Goal: Information Seeking & Learning: Learn about a topic

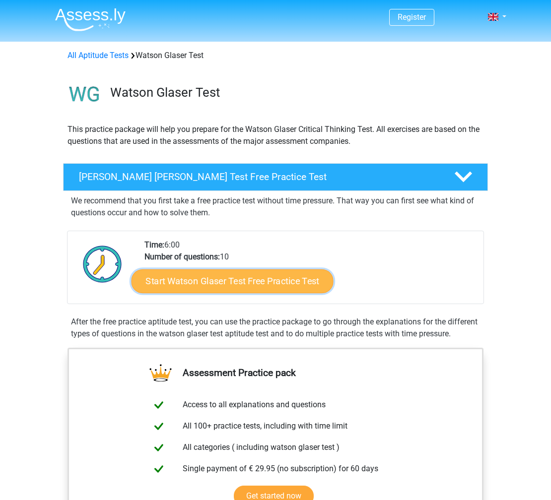
click at [244, 285] on link "Start Watson Glaser Test Free Practice Test" at bounding box center [232, 281] width 202 height 24
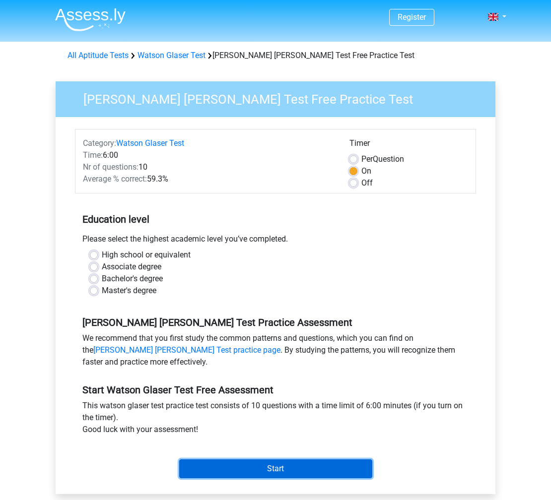
click at [261, 467] on input "Start" at bounding box center [275, 469] width 193 height 19
click at [255, 475] on input "Start" at bounding box center [275, 469] width 193 height 19
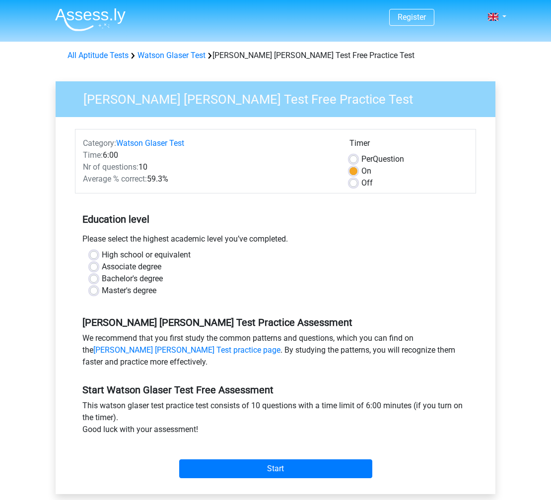
click at [137, 293] on label "Master's degree" at bounding box center [129, 291] width 55 height 12
click at [98, 293] on input "Master's degree" at bounding box center [94, 290] width 8 height 10
radio input "true"
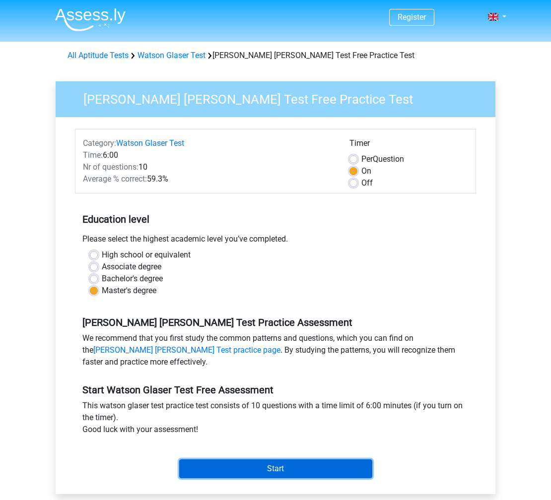
click at [250, 465] on input "Start" at bounding box center [275, 469] width 193 height 19
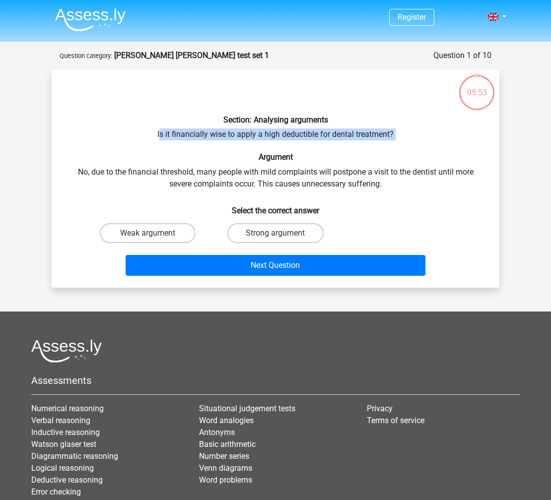
drag, startPoint x: 159, startPoint y: 136, endPoint x: 358, endPoint y: 148, distance: 198.9
click at [358, 148] on div "Section: Analysing arguments Is it financially wise to apply a high deductible …" at bounding box center [276, 178] width 440 height 202
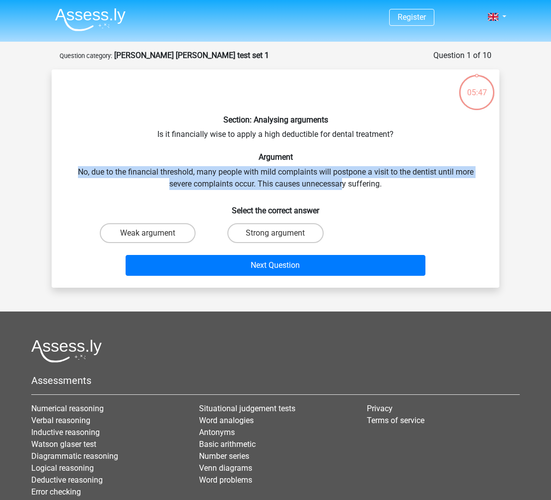
drag, startPoint x: 175, startPoint y: 174, endPoint x: 342, endPoint y: 183, distance: 167.4
click at [342, 183] on div "Section: Analysing arguments Is it financially wise to apply a high deductible …" at bounding box center [276, 178] width 440 height 202
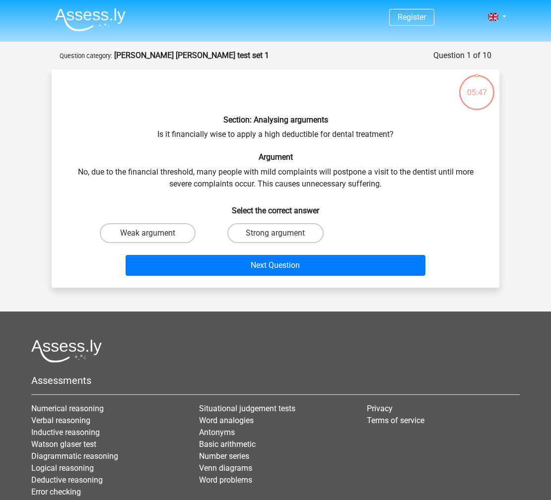
click at [342, 183] on div "Section: Analysing arguments Is it financially wise to apply a high deductible …" at bounding box center [276, 178] width 440 height 202
drag, startPoint x: 392, startPoint y: 181, endPoint x: 226, endPoint y: 182, distance: 166.2
click at [226, 182] on div "Section: Analysing arguments Is it financially wise to apply a high deductible …" at bounding box center [276, 178] width 440 height 202
click at [225, 182] on div "Section: Analysing arguments Is it financially wise to apply a high deductible …" at bounding box center [276, 178] width 440 height 202
click at [253, 233] on label "Strong argument" at bounding box center [275, 233] width 96 height 20
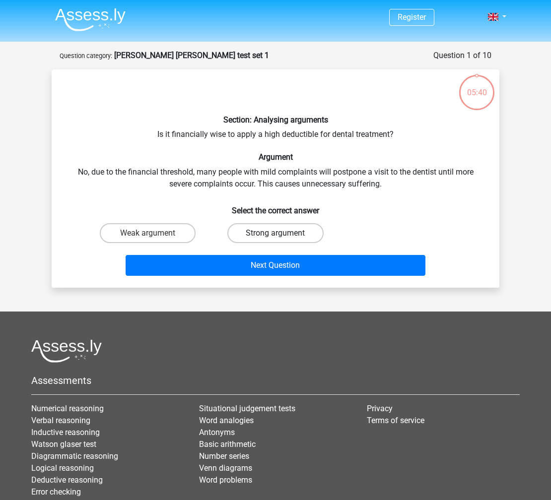
click at [275, 233] on input "Strong argument" at bounding box center [278, 236] width 6 height 6
radio input "true"
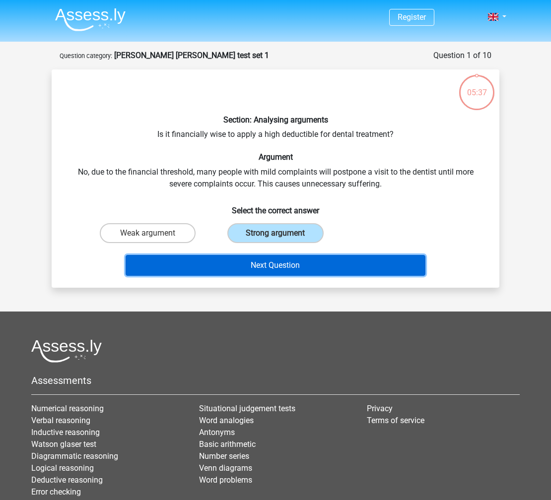
click at [244, 269] on button "Next Question" at bounding box center [276, 265] width 300 height 21
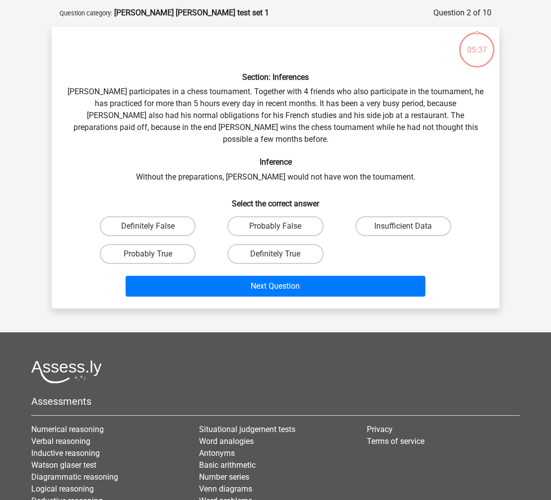
scroll to position [50, 0]
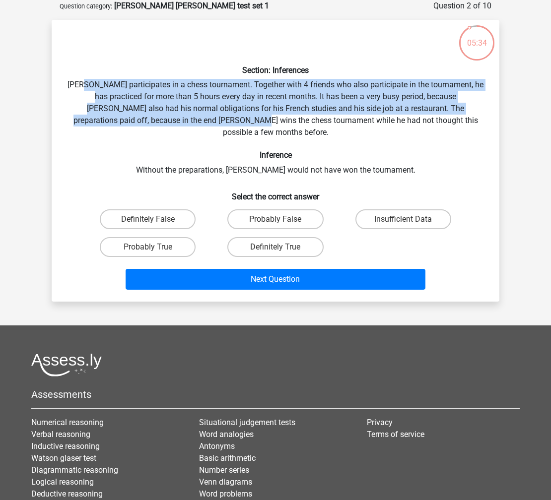
drag, startPoint x: 93, startPoint y: 87, endPoint x: 219, endPoint y: 115, distance: 129.1
click at [219, 115] on div "Section: Inferences Pablo participates in a chess tournament. Together with 4 f…" at bounding box center [276, 161] width 440 height 266
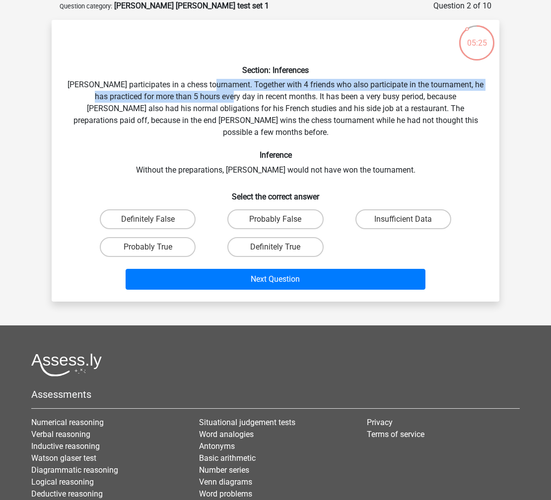
drag, startPoint x: 222, startPoint y: 83, endPoint x: 225, endPoint y: 100, distance: 17.2
click at [225, 100] on div "Section: Inferences Pablo participates in a chess tournament. Together with 4 f…" at bounding box center [276, 161] width 440 height 266
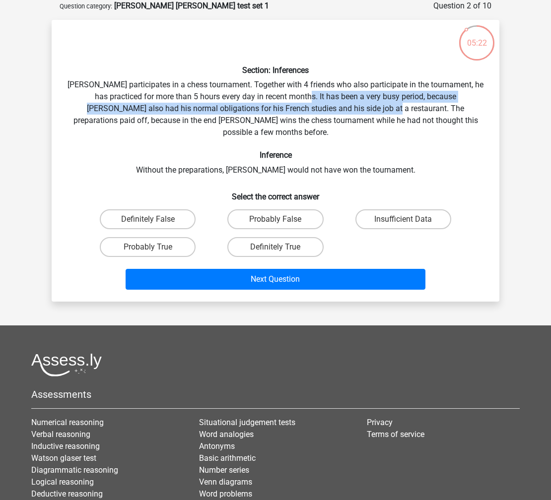
drag, startPoint x: 302, startPoint y: 94, endPoint x: 345, endPoint y: 106, distance: 44.4
click at [345, 106] on div "Section: Inferences Pablo participates in a chess tournament. Together with 4 f…" at bounding box center [276, 161] width 440 height 266
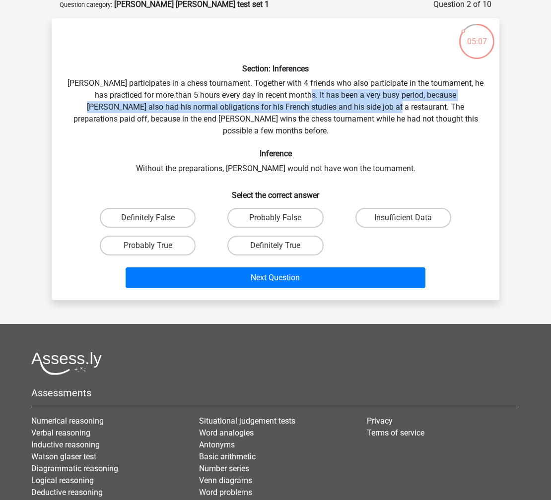
scroll to position [48, 0]
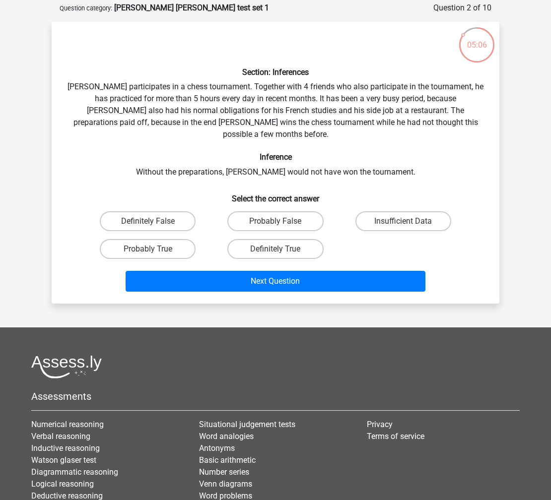
click at [447, 110] on div "Section: Inferences Pablo participates in a chess tournament. Together with 4 f…" at bounding box center [276, 163] width 440 height 266
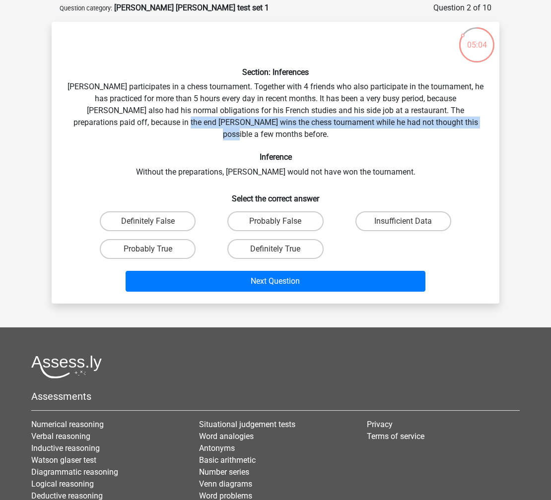
drag, startPoint x: 444, startPoint y: 120, endPoint x: 149, endPoint y: 124, distance: 294.8
click at [149, 124] on div "Section: Inferences Pablo participates in a chess tournament. Together with 4 f…" at bounding box center [276, 163] width 440 height 266
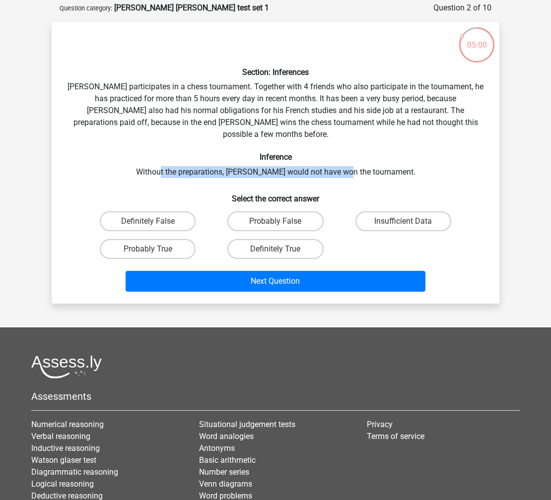
drag, startPoint x: 179, startPoint y: 156, endPoint x: 362, endPoint y: 159, distance: 183.1
click at [362, 159] on div "Section: Inferences Pablo participates in a chess tournament. Together with 4 f…" at bounding box center [276, 163] width 440 height 266
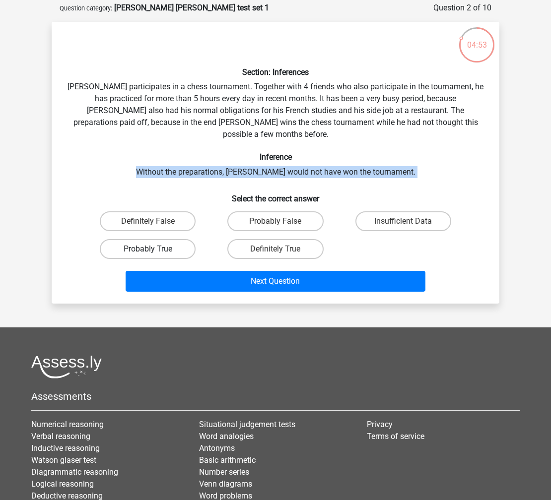
click at [173, 240] on label "Probably True" at bounding box center [148, 249] width 96 height 20
click at [154, 249] on input "Probably True" at bounding box center [151, 252] width 6 height 6
radio input "true"
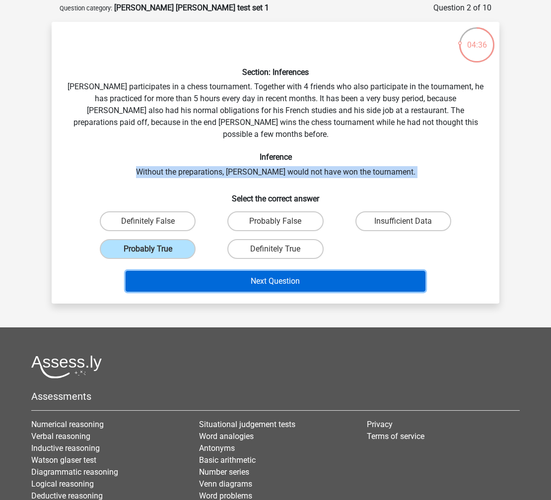
click at [303, 271] on button "Next Question" at bounding box center [276, 281] width 300 height 21
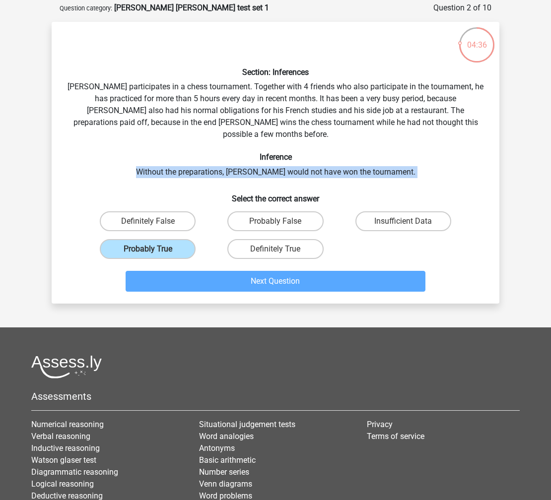
scroll to position [50, 0]
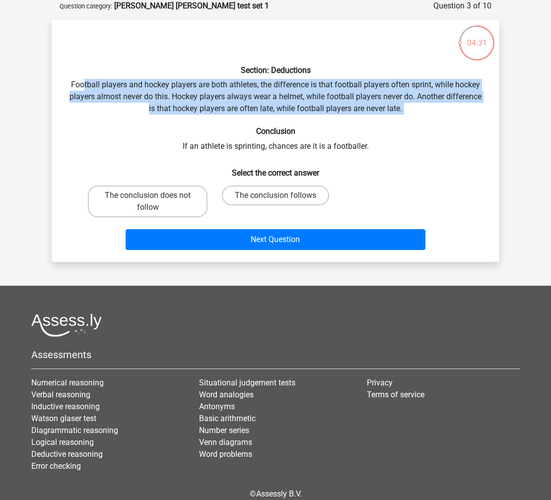
drag, startPoint x: 82, startPoint y: 85, endPoint x: 418, endPoint y: 122, distance: 337.9
click at [418, 122] on div "Section: Deductions Football players and hockey players are both athletes, the …" at bounding box center [276, 141] width 440 height 226
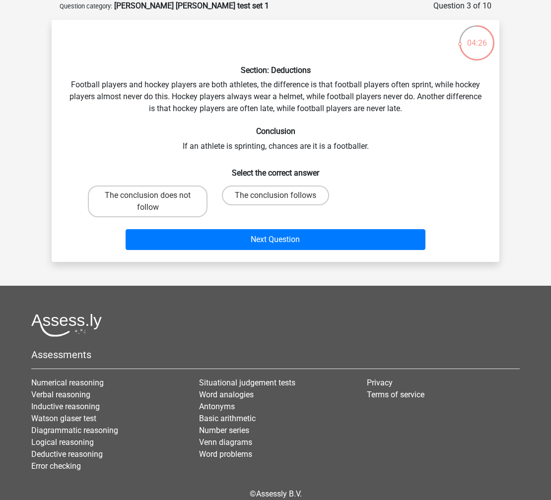
click at [187, 97] on div "Section: Deductions Football players and hockey players are both athletes, the …" at bounding box center [276, 141] width 440 height 226
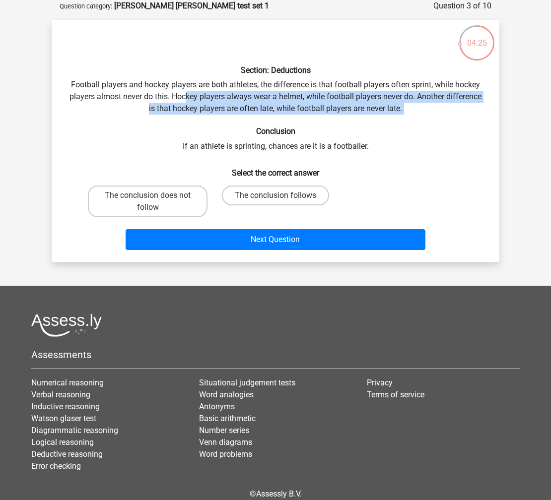
drag, startPoint x: 187, startPoint y: 97, endPoint x: 433, endPoint y: 116, distance: 246.8
click at [433, 116] on div "Section: Deductions Football players and hockey players are both athletes, the …" at bounding box center [276, 141] width 440 height 226
click at [432, 114] on div "Section: Deductions Football players and hockey players are both athletes, the …" at bounding box center [276, 141] width 440 height 226
drag, startPoint x: 432, startPoint y: 111, endPoint x: 205, endPoint y: 99, distance: 227.1
click at [205, 99] on div "Section: Deductions Football players and hockey players are both athletes, the …" at bounding box center [276, 141] width 440 height 226
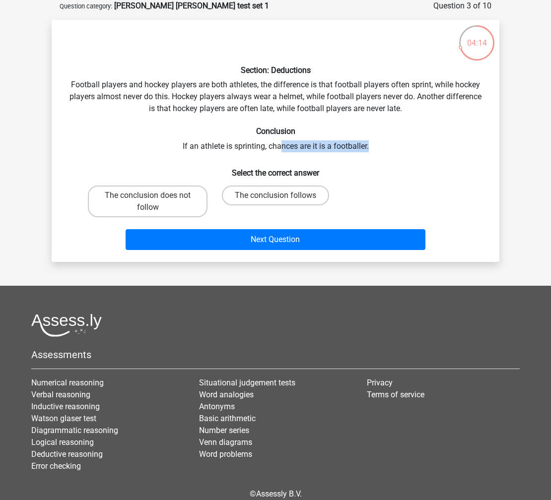
drag, startPoint x: 282, startPoint y: 147, endPoint x: 408, endPoint y: 151, distance: 126.1
click at [408, 151] on div "Section: Deductions Football players and hockey players are both athletes, the …" at bounding box center [276, 141] width 440 height 226
click at [148, 207] on label "The conclusion does not follow" at bounding box center [148, 202] width 120 height 32
click at [148, 202] on input "The conclusion does not follow" at bounding box center [151, 199] width 6 height 6
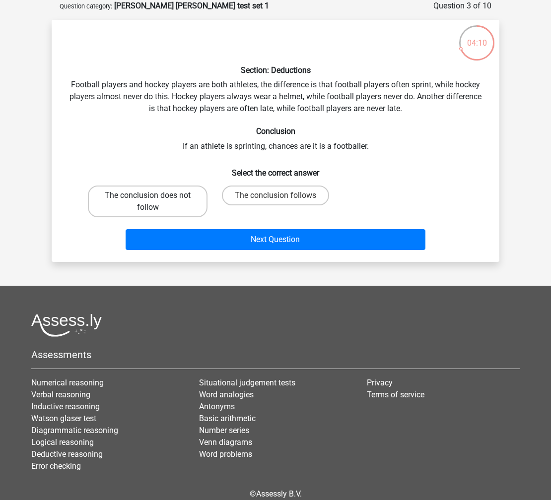
radio input "true"
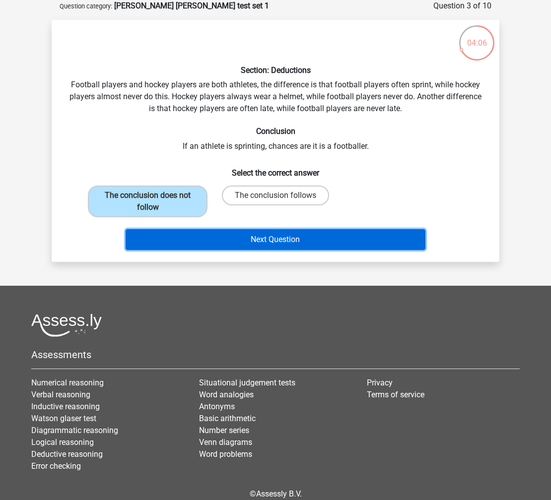
click at [239, 243] on button "Next Question" at bounding box center [276, 239] width 300 height 21
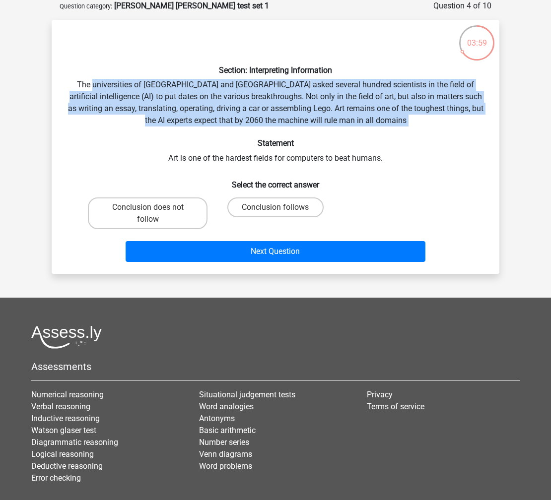
drag, startPoint x: 94, startPoint y: 79, endPoint x: 429, endPoint y: 132, distance: 339.1
click at [429, 132] on div "Section: Interpreting Information The universities of Oxford and Yale asked sev…" at bounding box center [276, 147] width 440 height 238
click at [401, 120] on div "Section: Interpreting Information The universities of Oxford and Yale asked sev…" at bounding box center [276, 147] width 440 height 238
drag, startPoint x: 401, startPoint y: 120, endPoint x: 272, endPoint y: 85, distance: 134.0
click at [272, 85] on div "Section: Interpreting Information The universities of Oxford and Yale asked sev…" at bounding box center [276, 147] width 440 height 238
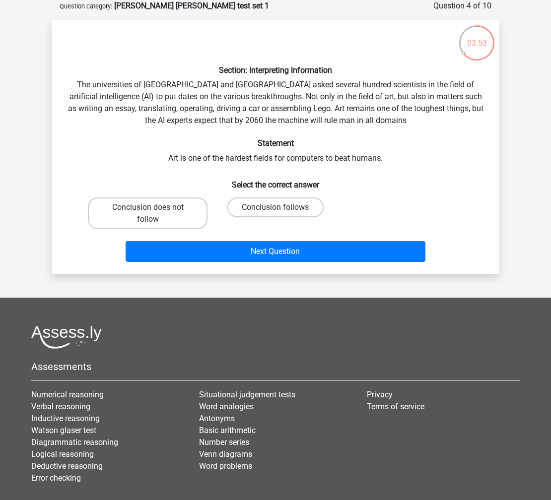
click at [391, 95] on div "Section: Interpreting Information The universities of Oxford and Yale asked sev…" at bounding box center [276, 147] width 440 height 238
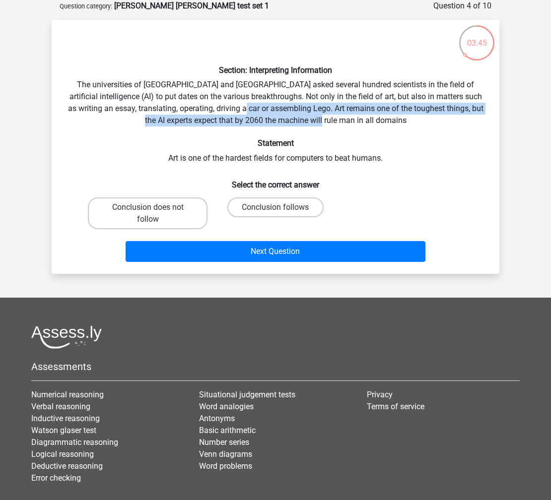
drag, startPoint x: 384, startPoint y: 116, endPoint x: 332, endPoint y: 113, distance: 51.7
click at [270, 112] on div "Section: Interpreting Information The universities of Oxford and Yale asked sev…" at bounding box center [276, 147] width 440 height 238
click at [277, 206] on label "Conclusion follows" at bounding box center [275, 207] width 96 height 20
click at [277, 207] on input "Conclusion follows" at bounding box center [278, 210] width 6 height 6
radio input "true"
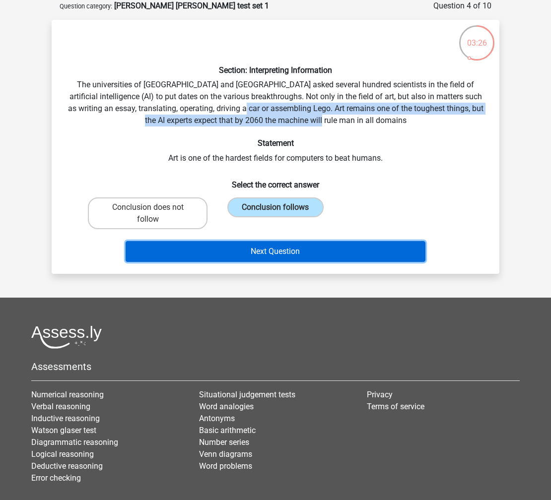
click at [389, 253] on button "Next Question" at bounding box center [276, 251] width 300 height 21
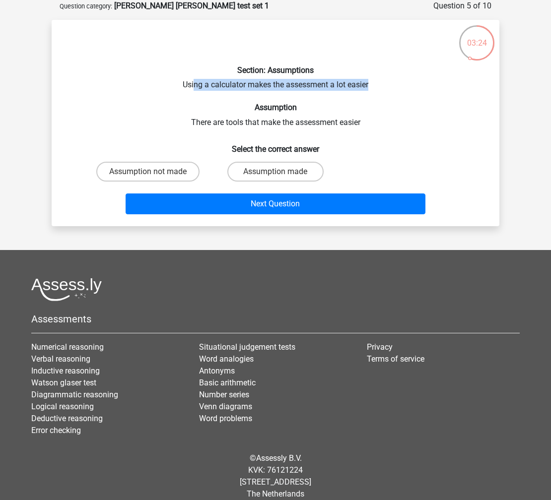
drag, startPoint x: 194, startPoint y: 85, endPoint x: 383, endPoint y: 88, distance: 188.6
click at [383, 88] on div "Section: Assumptions Using a calculator makes the assessment a lot easier Assum…" at bounding box center [276, 123] width 440 height 191
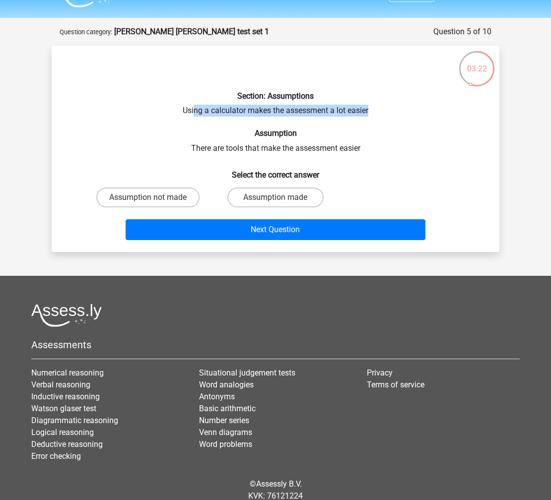
scroll to position [0, 0]
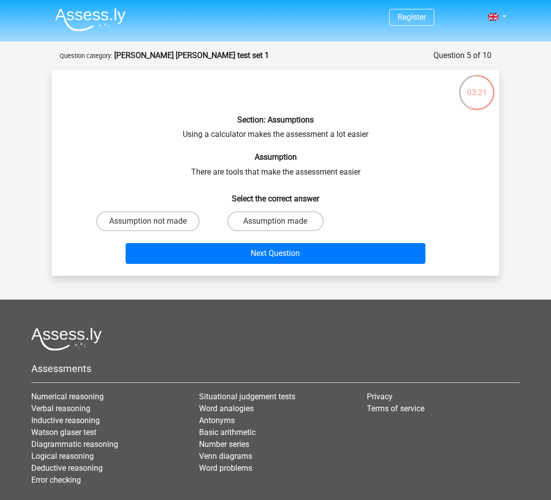
click at [206, 181] on div "Section: Assumptions Using a calculator makes the assessment a lot easier Assum…" at bounding box center [276, 172] width 440 height 191
drag, startPoint x: 232, startPoint y: 175, endPoint x: 413, endPoint y: 180, distance: 181.2
click at [413, 180] on div "Section: Assumptions Using a calculator makes the assessment a lot easier Assum…" at bounding box center [276, 172] width 440 height 191
click at [291, 222] on label "Assumption made" at bounding box center [275, 221] width 96 height 20
click at [282, 222] on input "Assumption made" at bounding box center [278, 224] width 6 height 6
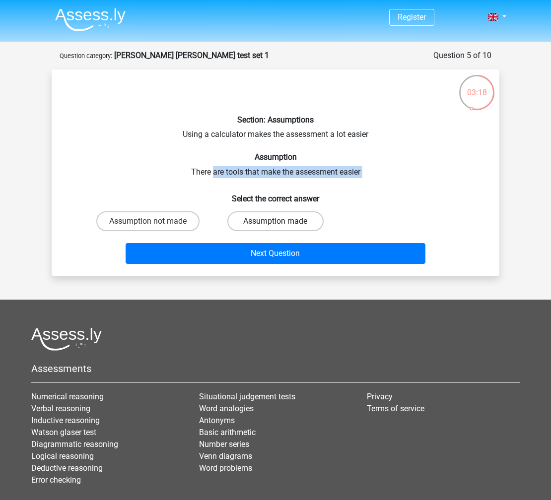
radio input "true"
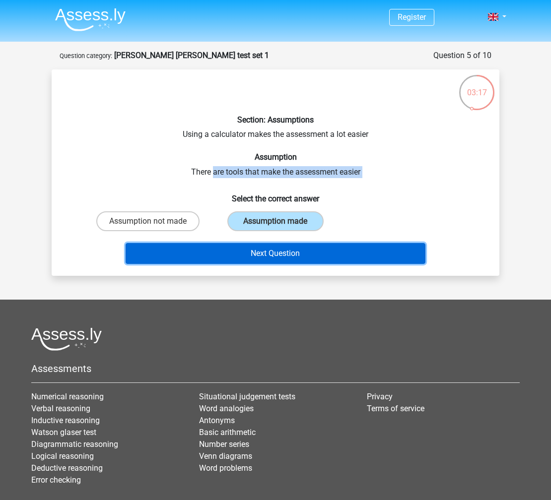
click at [293, 243] on button "Next Question" at bounding box center [276, 253] width 300 height 21
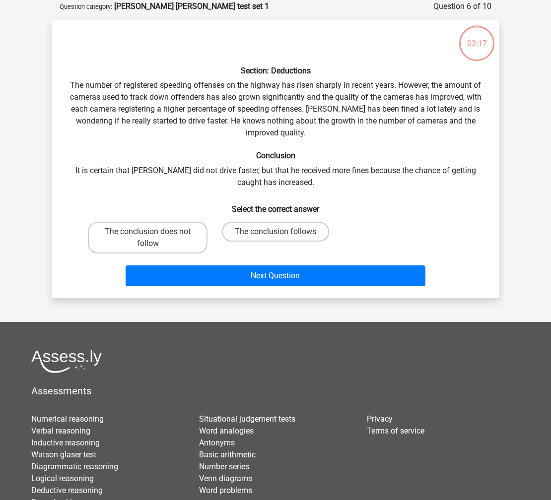
scroll to position [50, 0]
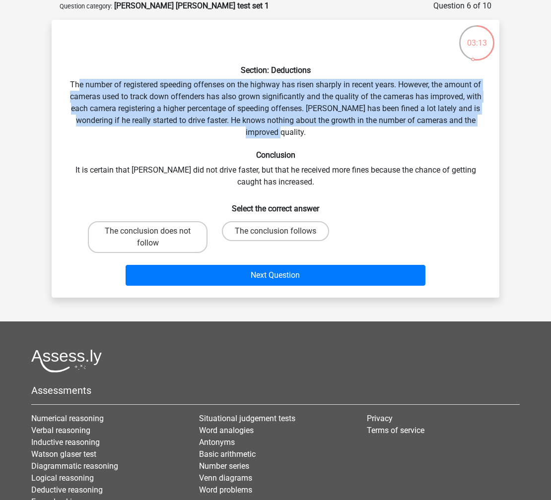
drag, startPoint x: 78, startPoint y: 86, endPoint x: 314, endPoint y: 138, distance: 241.9
click at [314, 138] on div "Section: Deductions The number of registered speeding offenses on the highway h…" at bounding box center [276, 159] width 440 height 262
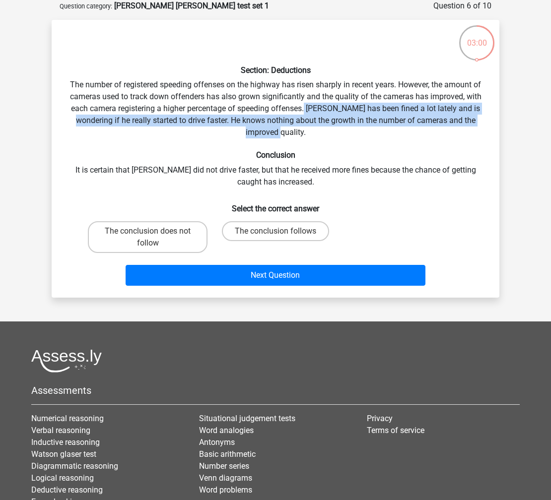
drag, startPoint x: 303, startPoint y: 138, endPoint x: 290, endPoint y: 105, distance: 35.0
click at [305, 104] on div "Section: Deductions The number of registered speeding offenses on the highway h…" at bounding box center [276, 159] width 440 height 262
click at [360, 111] on div "Section: Deductions The number of registered speeding offenses on the highway h…" at bounding box center [276, 159] width 440 height 262
drag, startPoint x: 299, startPoint y: 107, endPoint x: 292, endPoint y: 135, distance: 28.8
click at [292, 135] on div "Section: Deductions The number of registered speeding offenses on the highway h…" at bounding box center [276, 159] width 440 height 262
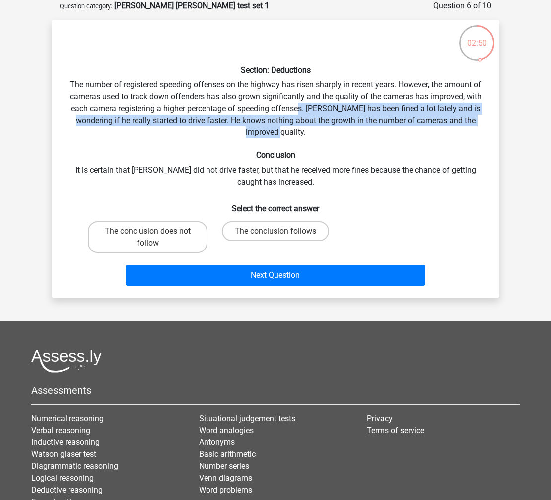
click at [292, 135] on div "Section: Deductions The number of registered speeding offenses on the highway h…" at bounding box center [276, 159] width 440 height 262
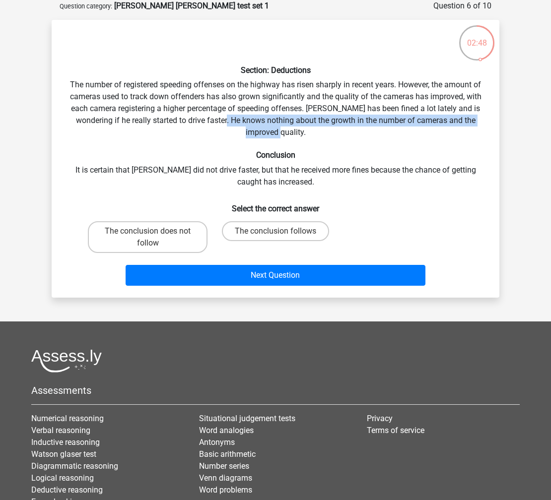
drag, startPoint x: 292, startPoint y: 135, endPoint x: 216, endPoint y: 121, distance: 76.8
click at [216, 121] on div "Section: Deductions The number of registered speeding offenses on the highway h…" at bounding box center [276, 159] width 440 height 262
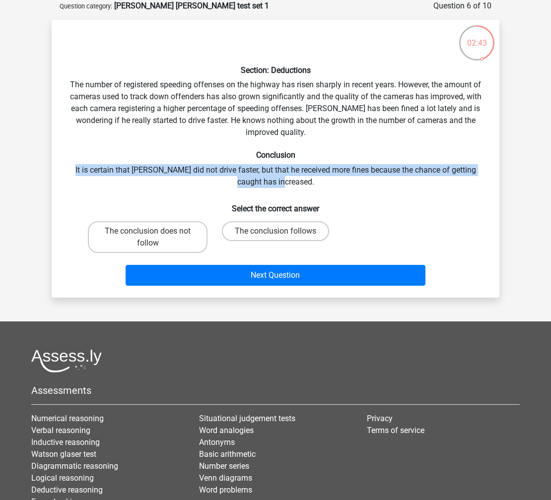
drag, startPoint x: 68, startPoint y: 169, endPoint x: 304, endPoint y: 185, distance: 235.7
click at [304, 185] on div "Section: Deductions The number of registered speeding offenses on the highway h…" at bounding box center [276, 159] width 440 height 262
click at [168, 243] on label "The conclusion does not follow" at bounding box center [148, 237] width 120 height 32
click at [154, 238] on input "The conclusion does not follow" at bounding box center [151, 234] width 6 height 6
radio input "true"
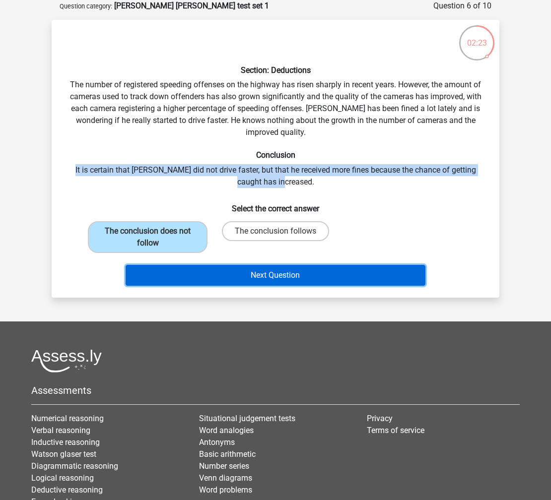
click at [309, 284] on button "Next Question" at bounding box center [276, 275] width 300 height 21
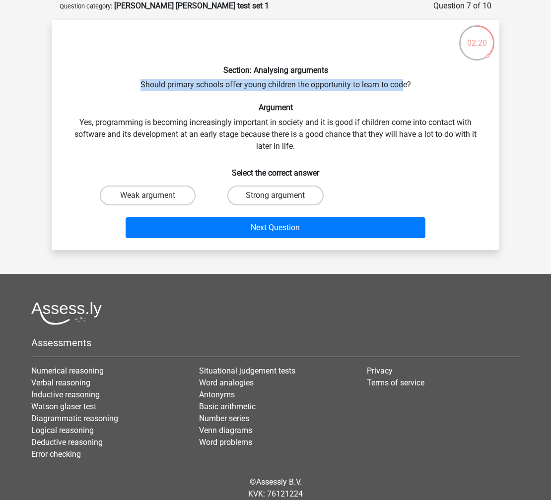
drag, startPoint x: 175, startPoint y: 77, endPoint x: 402, endPoint y: 89, distance: 227.6
click at [402, 89] on div "Section: Analysing arguments Should primary schools offer young children the op…" at bounding box center [276, 135] width 440 height 214
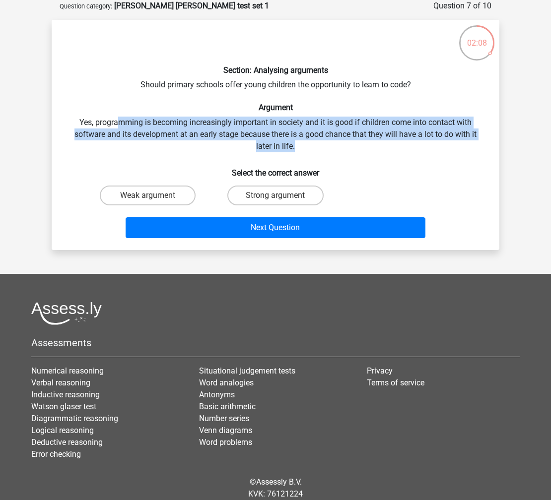
drag, startPoint x: 118, startPoint y: 123, endPoint x: 302, endPoint y: 148, distance: 186.3
click at [302, 148] on div "Section: Analysing arguments Should primary schools offer young children the op…" at bounding box center [276, 135] width 440 height 214
click at [295, 197] on label "Strong argument" at bounding box center [275, 196] width 96 height 20
click at [282, 197] on input "Strong argument" at bounding box center [278, 199] width 6 height 6
radio input "true"
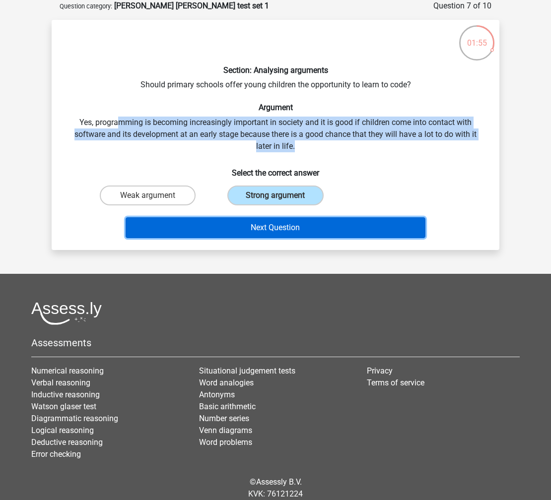
click at [307, 225] on button "Next Question" at bounding box center [276, 227] width 300 height 21
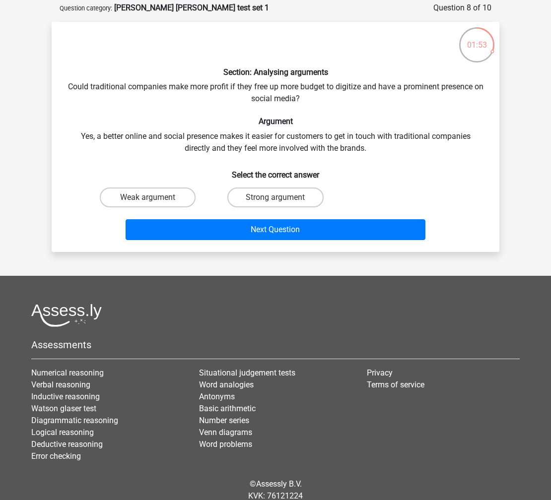
scroll to position [48, 0]
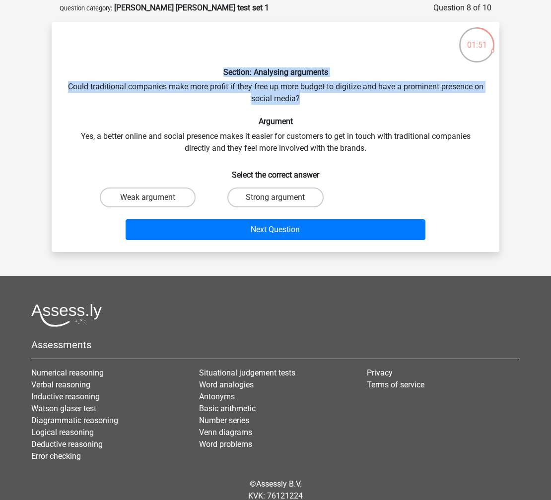
drag, startPoint x: 83, startPoint y: 75, endPoint x: 309, endPoint y: 102, distance: 227.4
click at [309, 102] on div "Section: Analysing arguments Could traditional companies make more profit if th…" at bounding box center [276, 137] width 440 height 214
drag, startPoint x: 248, startPoint y: 94, endPoint x: 166, endPoint y: 84, distance: 82.5
click at [167, 84] on div "Section: Analysing arguments Could traditional companies make more profit if th…" at bounding box center [276, 137] width 440 height 214
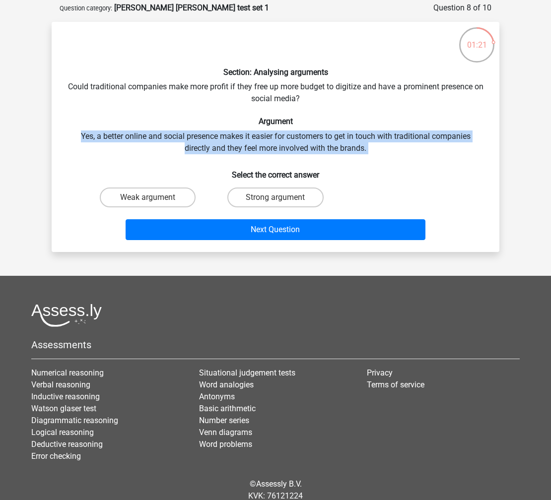
drag, startPoint x: 372, startPoint y: 155, endPoint x: 71, endPoint y: 134, distance: 301.4
click at [70, 135] on div "Section: Analysing arguments Could traditional companies make more profit if th…" at bounding box center [276, 137] width 440 height 214
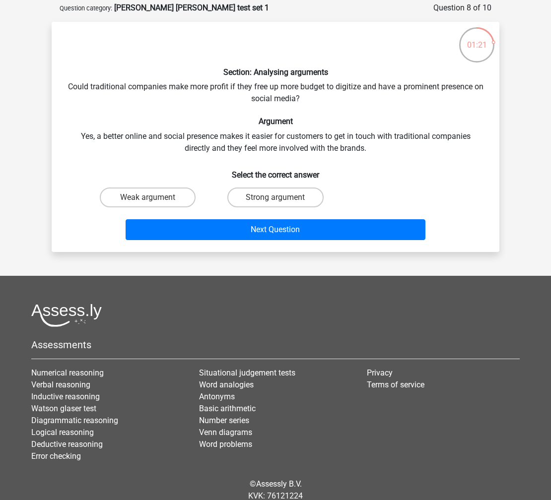
click at [325, 141] on div "Section: Analysing arguments Could traditional companies make more profit if th…" at bounding box center [276, 137] width 440 height 214
click at [294, 199] on label "Strong argument" at bounding box center [275, 198] width 96 height 20
click at [282, 199] on input "Strong argument" at bounding box center [278, 200] width 6 height 6
radio input "true"
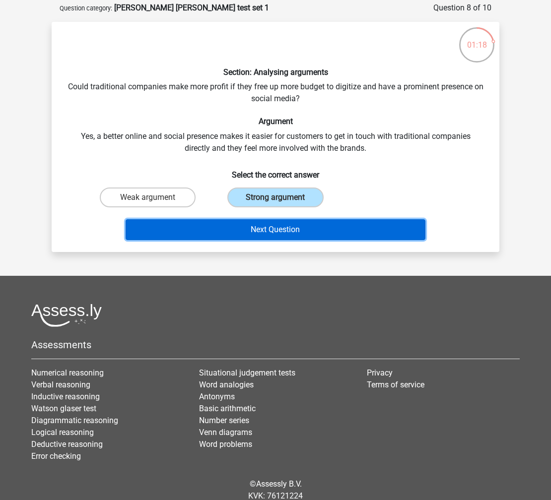
click at [373, 230] on button "Next Question" at bounding box center [276, 229] width 300 height 21
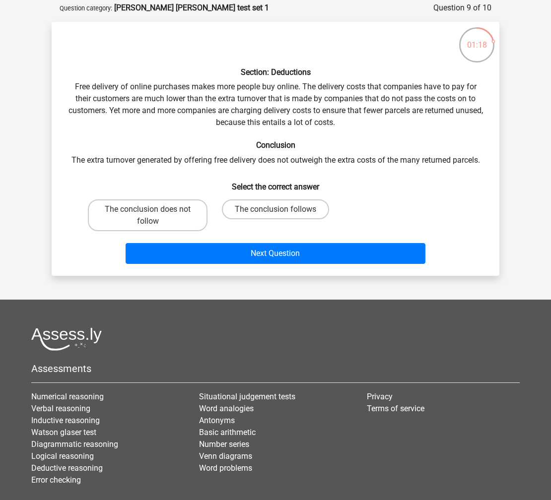
scroll to position [50, 0]
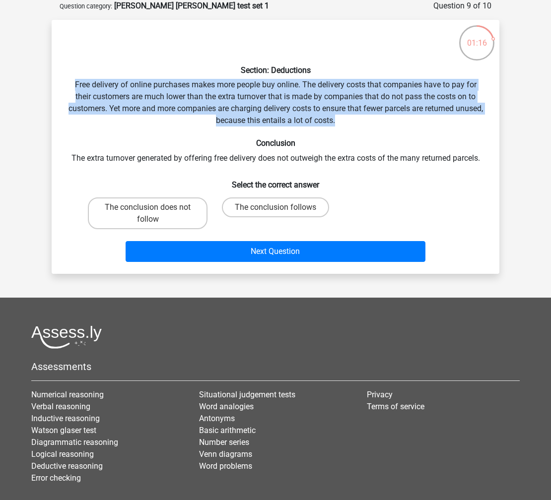
drag, startPoint x: 67, startPoint y: 86, endPoint x: 296, endPoint y: 132, distance: 233.4
click at [352, 126] on div "Section: Deductions Free delivery of online purchases makes more people buy onl…" at bounding box center [276, 147] width 440 height 238
click at [315, 88] on div "Section: Deductions Free delivery of online purchases makes more people buy onl…" at bounding box center [276, 147] width 440 height 238
drag, startPoint x: 306, startPoint y: 83, endPoint x: 395, endPoint y: 134, distance: 103.1
click at [395, 134] on div "Section: Deductions Free delivery of online purchases makes more people buy onl…" at bounding box center [276, 147] width 440 height 238
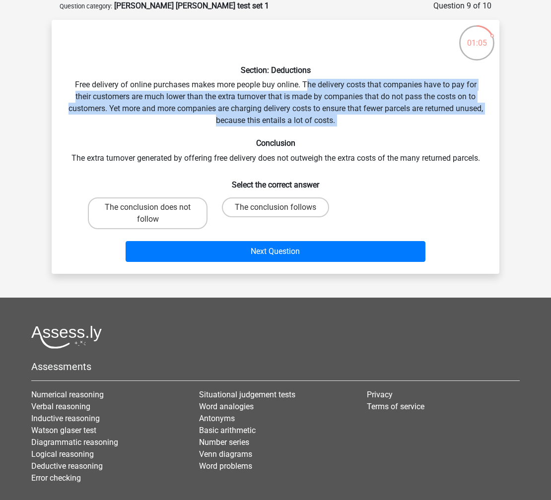
click at [118, 113] on div "Section: Deductions Free delivery of online purchases makes more people buy onl…" at bounding box center [276, 147] width 440 height 238
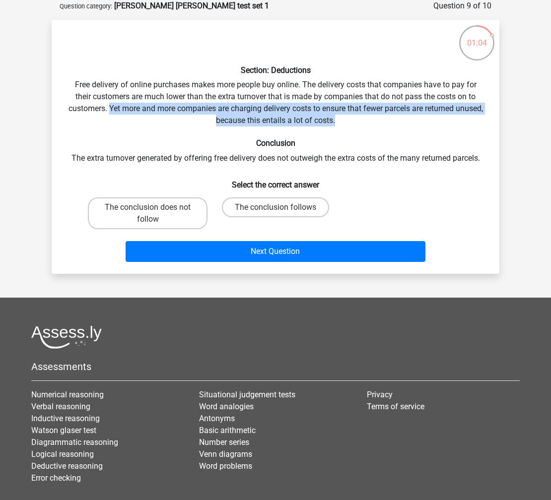
drag, startPoint x: 243, startPoint y: 108, endPoint x: 420, endPoint y: 125, distance: 177.5
click at [420, 125] on div "Section: Deductions Free delivery of online purchases makes more people buy onl…" at bounding box center [276, 147] width 440 height 238
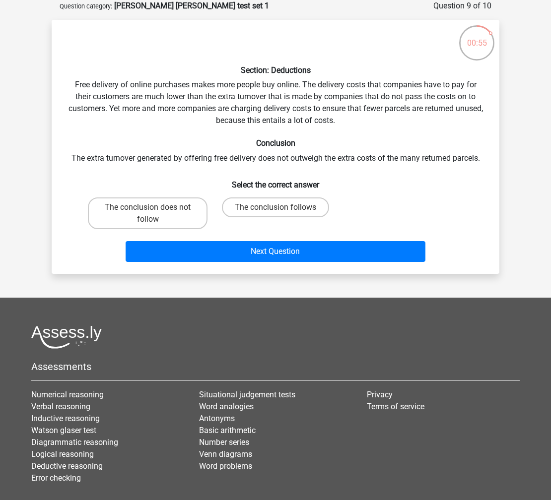
drag, startPoint x: 71, startPoint y: 158, endPoint x: 244, endPoint y: 164, distance: 172.3
click at [244, 164] on div "Section: Deductions Free delivery of online purchases makes more people buy onl…" at bounding box center [276, 147] width 440 height 238
drag, startPoint x: 271, startPoint y: 159, endPoint x: 470, endPoint y: 156, distance: 199.0
click at [470, 156] on div "Section: Deductions Free delivery of online purchases makes more people buy onl…" at bounding box center [276, 147] width 440 height 238
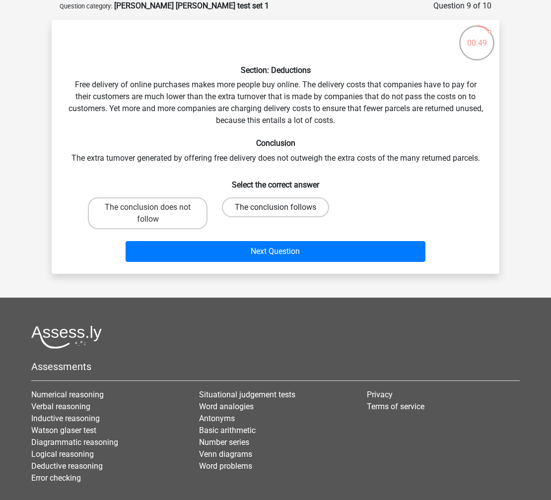
click at [278, 214] on label "The conclusion follows" at bounding box center [275, 207] width 107 height 20
click at [278, 214] on input "The conclusion follows" at bounding box center [278, 210] width 6 height 6
radio input "true"
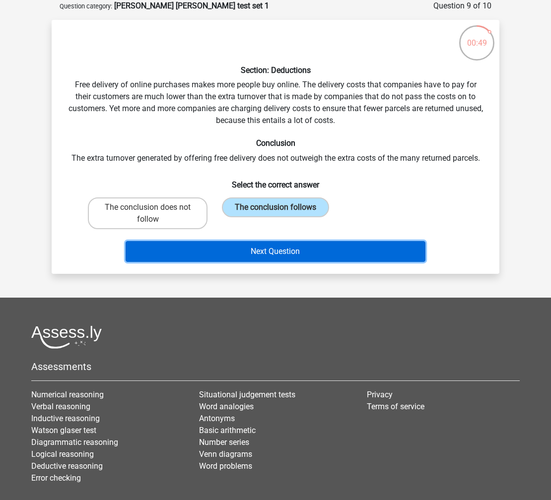
click at [291, 245] on button "Next Question" at bounding box center [276, 251] width 300 height 21
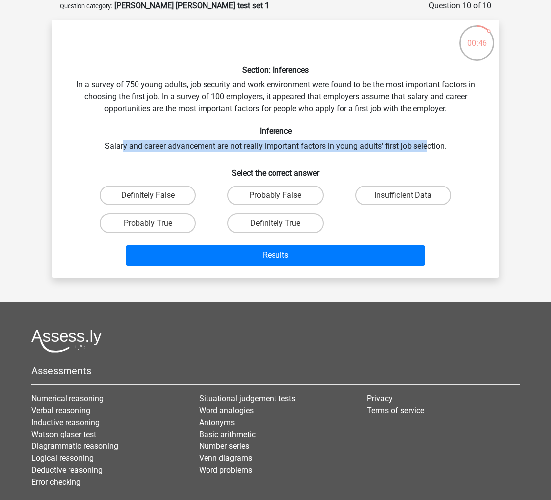
drag, startPoint x: 123, startPoint y: 148, endPoint x: 427, endPoint y: 143, distance: 304.2
click at [427, 143] on div "Section: Inferences In a survey of 750 young adults, job security and work envi…" at bounding box center [276, 149] width 440 height 242
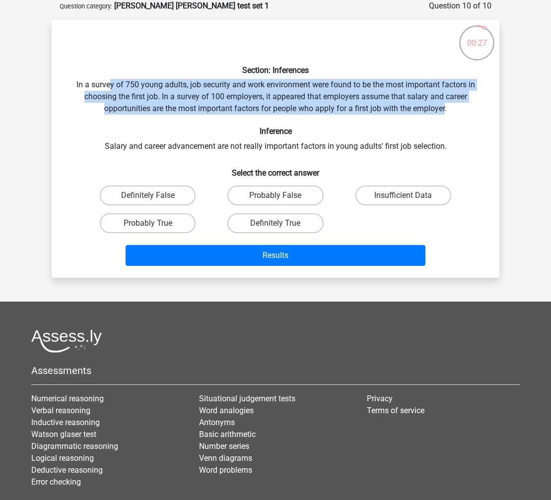
drag, startPoint x: 108, startPoint y: 88, endPoint x: 447, endPoint y: 110, distance: 339.1
click at [447, 110] on div "Section: Inferences In a survey of 750 young adults, job security and work envi…" at bounding box center [276, 149] width 440 height 242
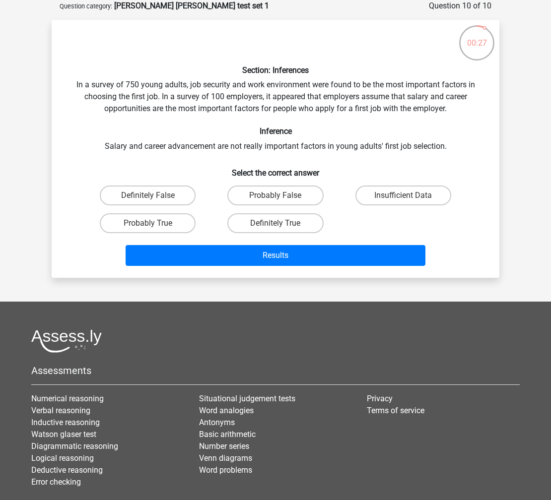
click at [447, 110] on div "Section: Inferences In a survey of 750 young adults, job security and work envi…" at bounding box center [276, 149] width 440 height 242
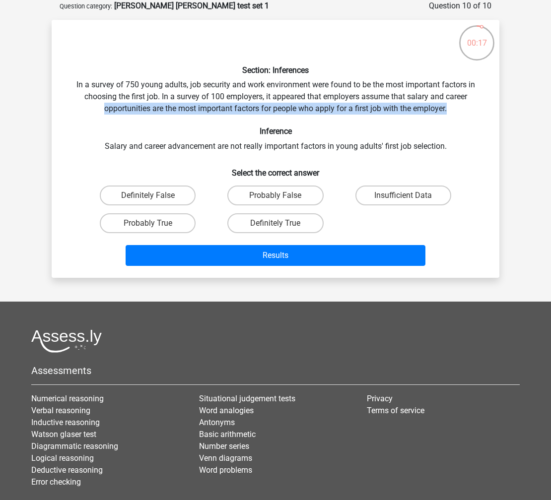
drag, startPoint x: 447, startPoint y: 110, endPoint x: 115, endPoint y: 110, distance: 331.5
click at [115, 110] on div "Section: Inferences In a survey of 750 young adults, job security and work envi…" at bounding box center [276, 149] width 440 height 242
click at [154, 193] on label "Definitely False" at bounding box center [148, 196] width 96 height 20
click at [154, 196] on input "Definitely False" at bounding box center [151, 199] width 6 height 6
radio input "true"
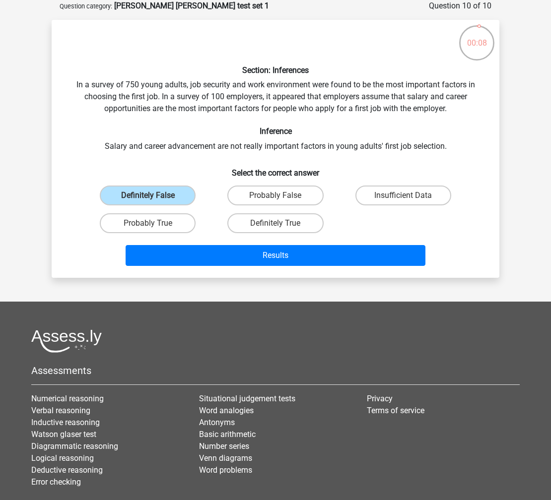
click at [174, 95] on div "Section: Inferences In a survey of 750 young adults, job security and work envi…" at bounding box center [276, 149] width 440 height 242
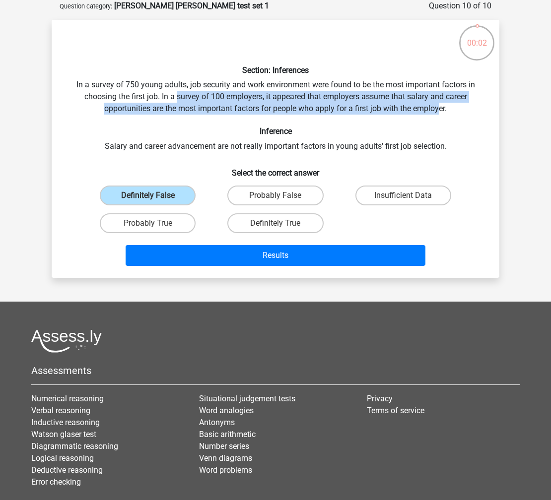
drag, startPoint x: 271, startPoint y: 93, endPoint x: 440, endPoint y: 113, distance: 169.3
click at [440, 113] on div "Section: Inferences In a survey of 750 young adults, job security and work envi…" at bounding box center [276, 149] width 440 height 242
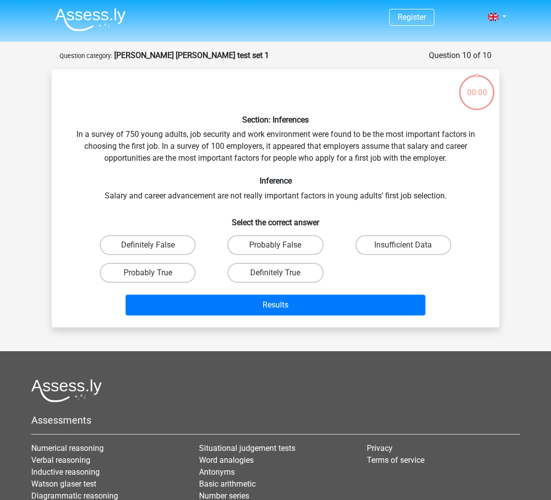
scroll to position [50, 0]
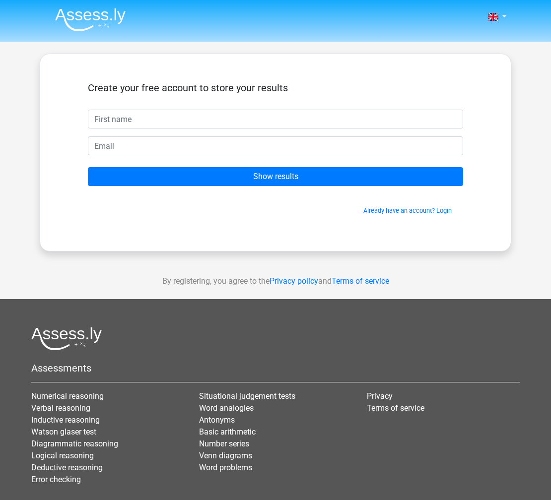
click at [199, 118] on input "text" at bounding box center [275, 119] width 375 height 19
type input "[PERSON_NAME]"
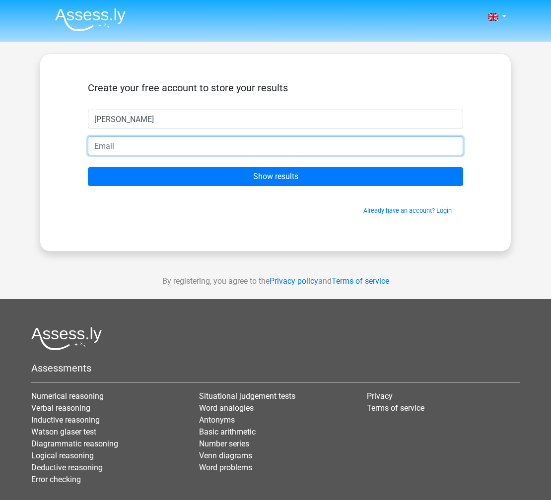
click at [156, 151] on input "email" at bounding box center [275, 145] width 375 height 19
type input "[EMAIL_ADDRESS][DOMAIN_NAME]"
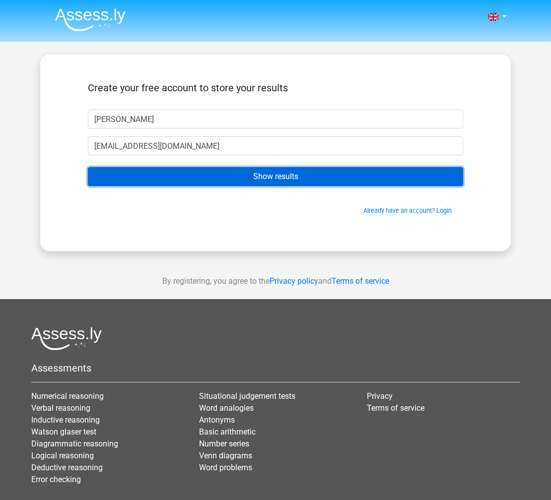
click at [244, 172] on input "Show results" at bounding box center [275, 176] width 375 height 19
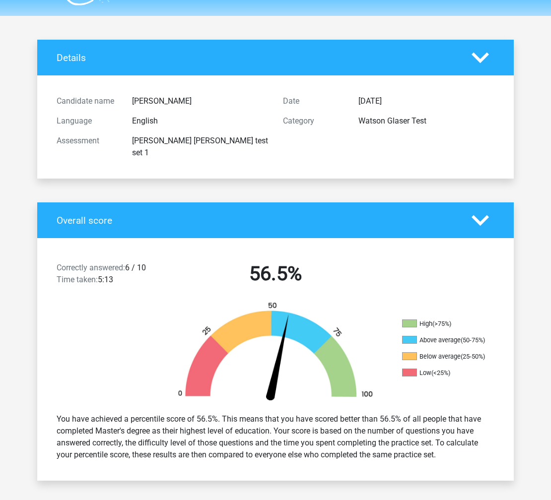
scroll to position [144, 0]
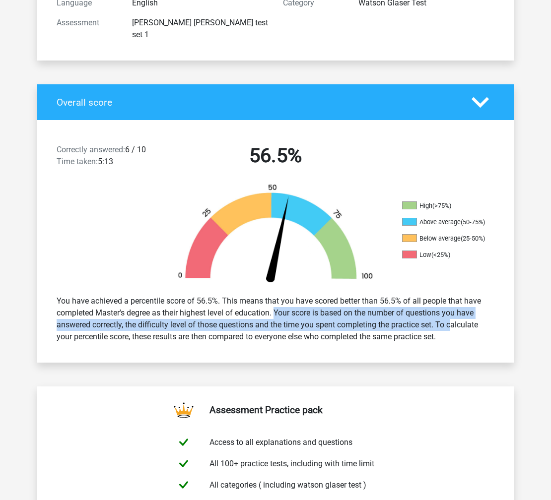
drag, startPoint x: 413, startPoint y: 308, endPoint x: 263, endPoint y: 299, distance: 150.1
click at [263, 299] on div "You have achieved a percentile score of 56.5%. This means that you have scored …" at bounding box center [275, 319] width 453 height 56
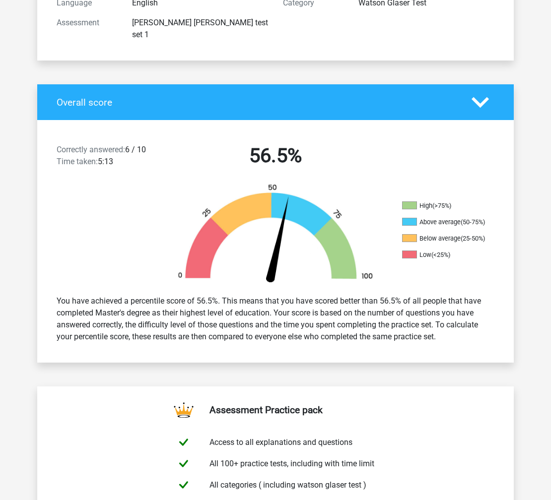
drag, startPoint x: 320, startPoint y: 317, endPoint x: 450, endPoint y: 329, distance: 130.6
click at [450, 329] on div "You have achieved a percentile score of 56.5%. This means that you have scored …" at bounding box center [275, 319] width 453 height 56
click at [450, 328] on div "You have achieved a percentile score of 56.5%. This means that you have scored …" at bounding box center [275, 319] width 453 height 56
drag, startPoint x: 440, startPoint y: 328, endPoint x: 220, endPoint y: 302, distance: 221.3
click at [220, 302] on div "You have achieved a percentile score of 56.5%. This means that you have scored …" at bounding box center [275, 319] width 453 height 56
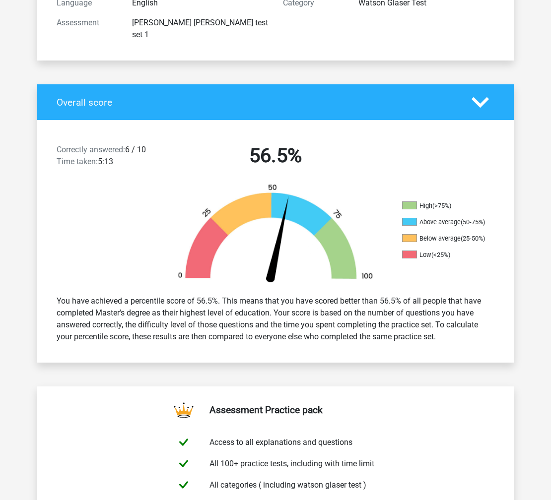
drag, startPoint x: 426, startPoint y: 314, endPoint x: 479, endPoint y: 338, distance: 58.2
click at [479, 338] on div "You have achieved a percentile score of 56.5%. This means that you have scored …" at bounding box center [275, 319] width 476 height 64
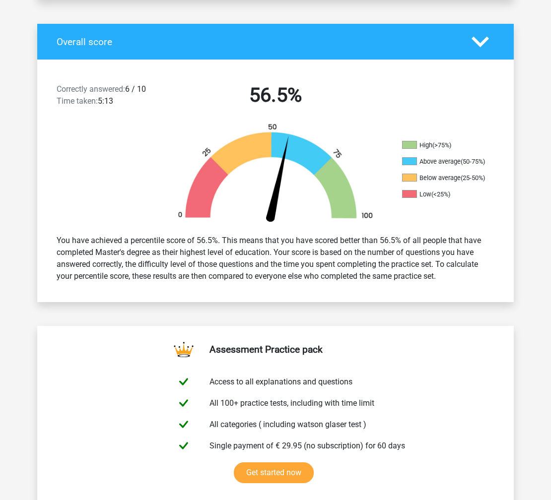
scroll to position [250, 0]
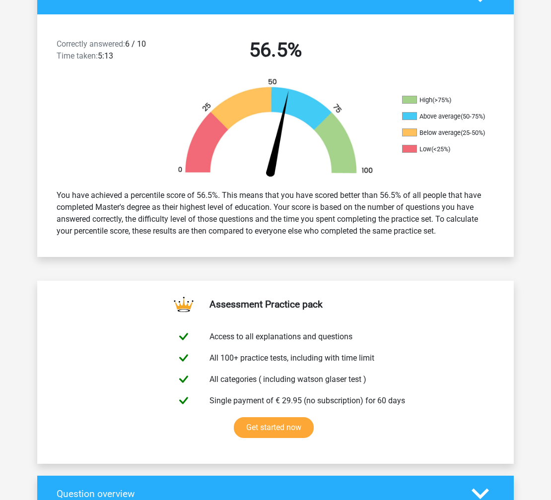
drag, startPoint x: 432, startPoint y: 206, endPoint x: 450, endPoint y: 220, distance: 22.6
click at [450, 220] on div "You have achieved a percentile score of 56.5%. This means that you have scored …" at bounding box center [275, 214] width 453 height 56
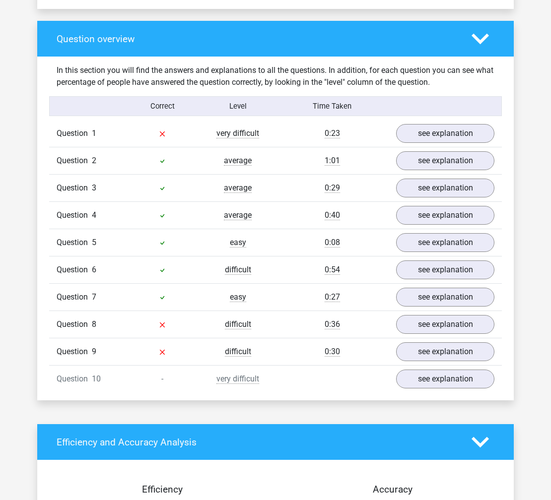
scroll to position [705, 0]
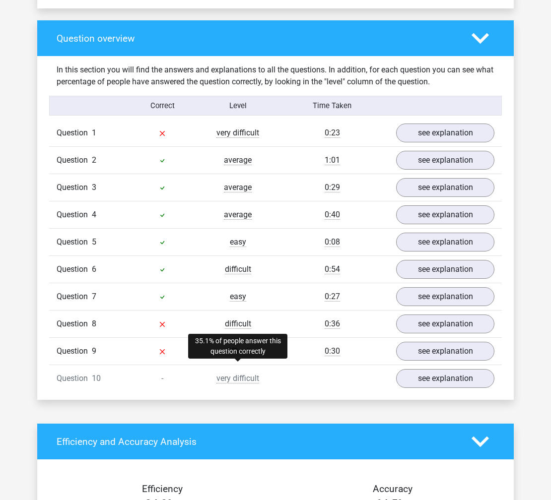
drag, startPoint x: 234, startPoint y: 367, endPoint x: 245, endPoint y: 365, distance: 10.6
click at [234, 374] on span "very difficult" at bounding box center [237, 379] width 43 height 10
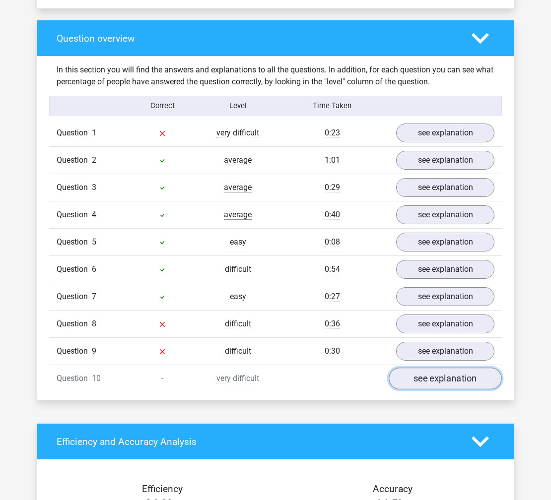
click at [472, 368] on link "see explanation" at bounding box center [445, 379] width 113 height 22
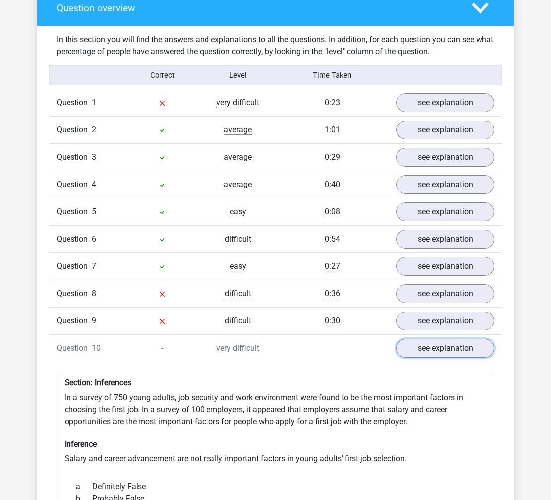
scroll to position [805, 0]
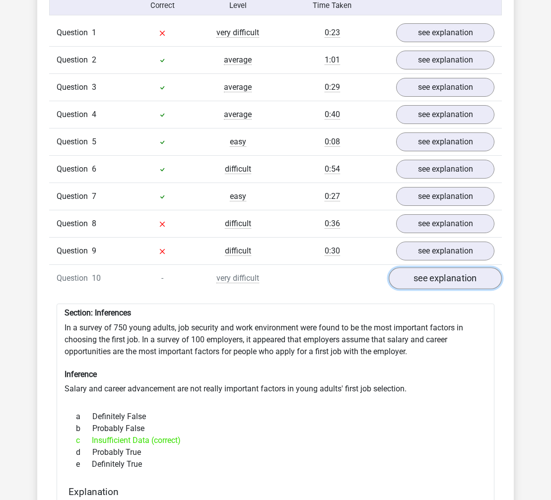
click at [475, 274] on link "see explanation" at bounding box center [445, 279] width 113 height 22
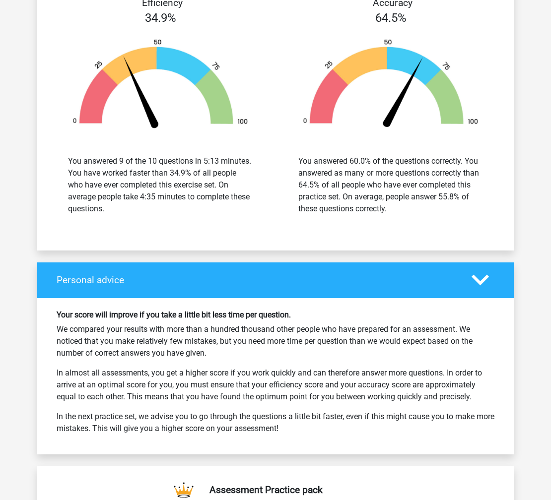
scroll to position [1189, 0]
